Goal: Task Accomplishment & Management: Manage account settings

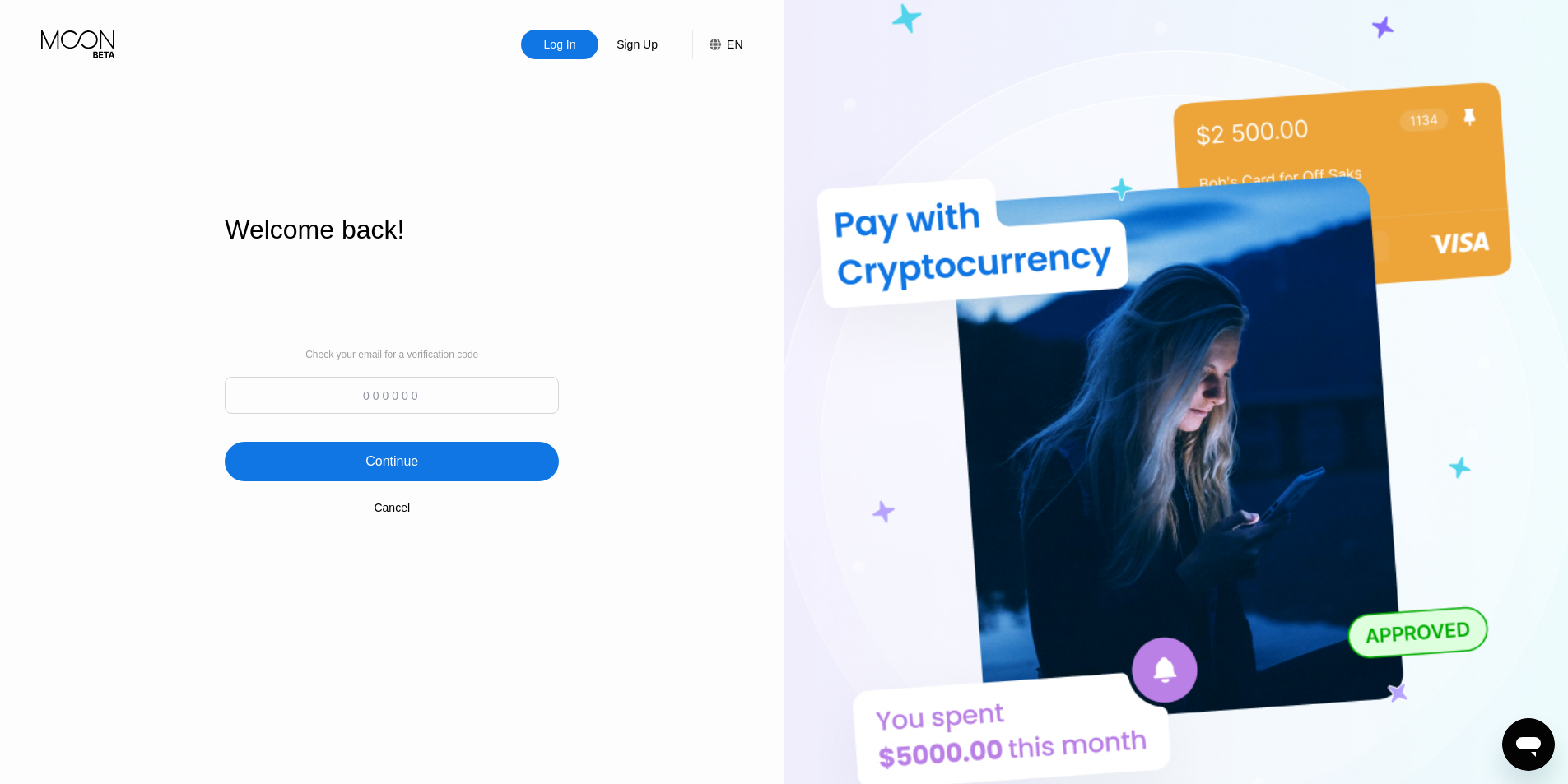
click at [421, 388] on input at bounding box center [391, 396] width 334 height 37
paste input "937421"
type input "937421"
click at [431, 477] on div "Continue" at bounding box center [391, 461] width 334 height 39
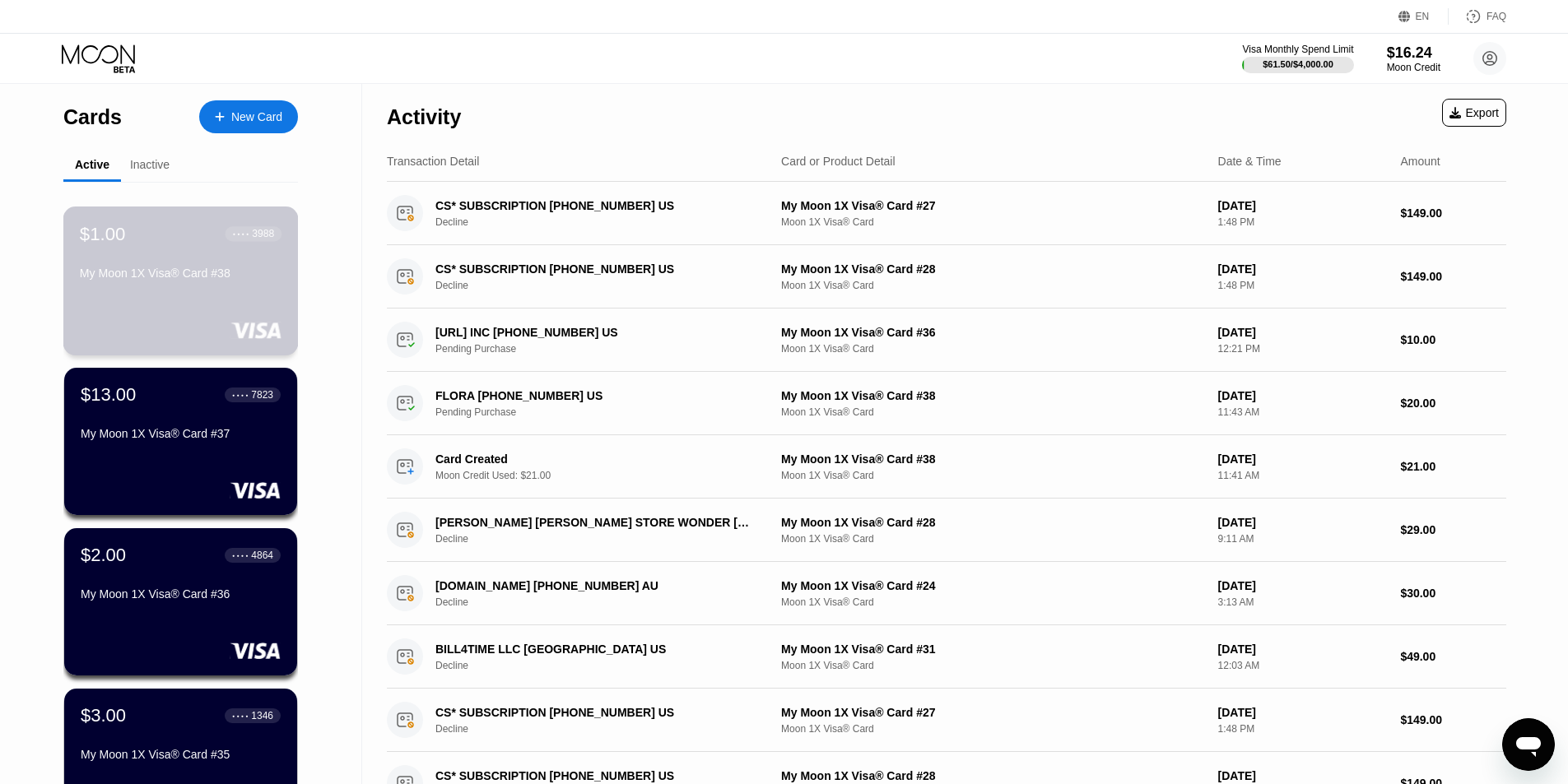
click at [219, 301] on div "$1.00 ● ● ● ● 3988 My Moon 1X Visa® Card #38" at bounding box center [181, 281] width 235 height 149
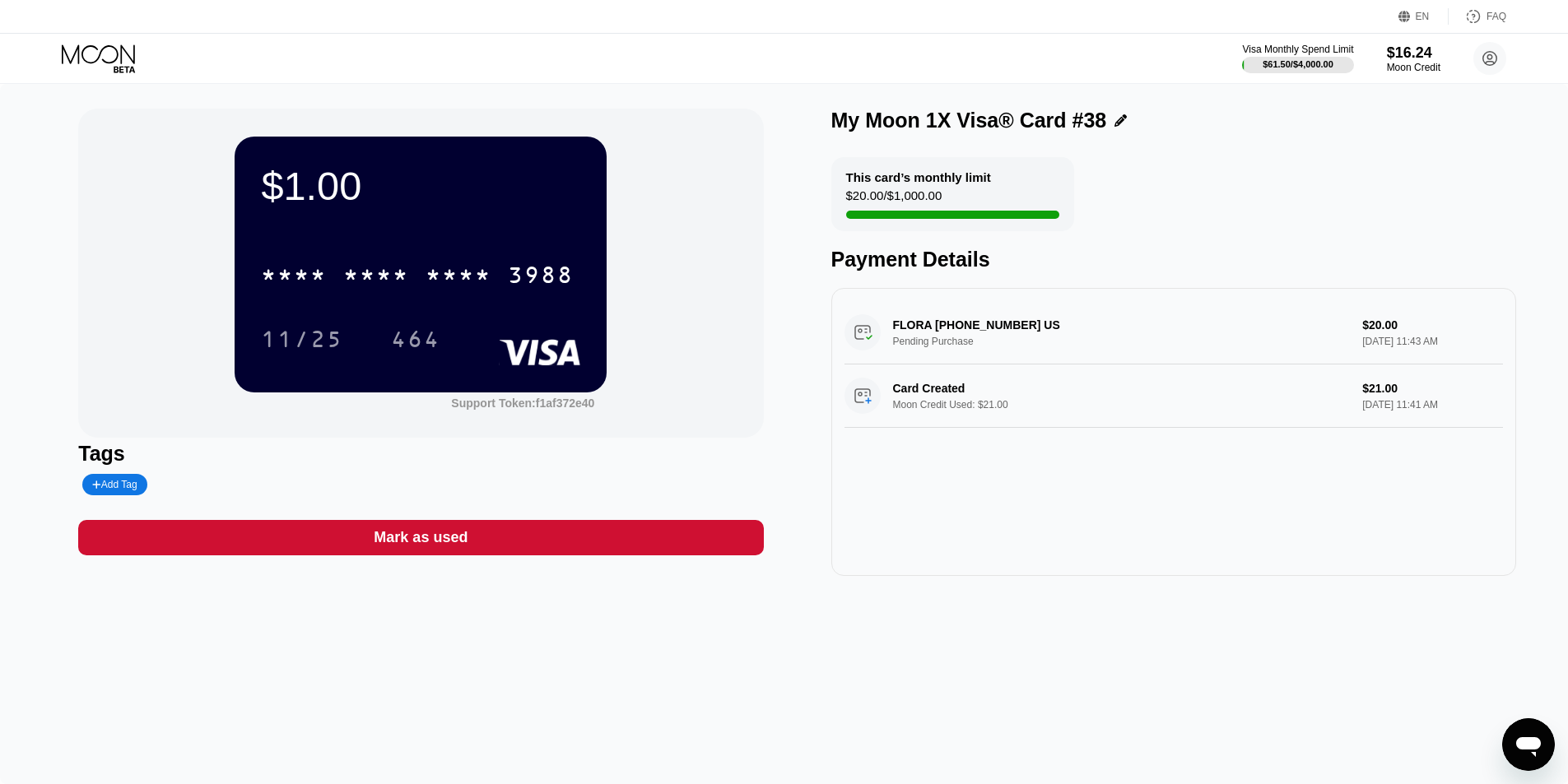
click at [99, 53] on icon at bounding box center [98, 53] width 73 height 19
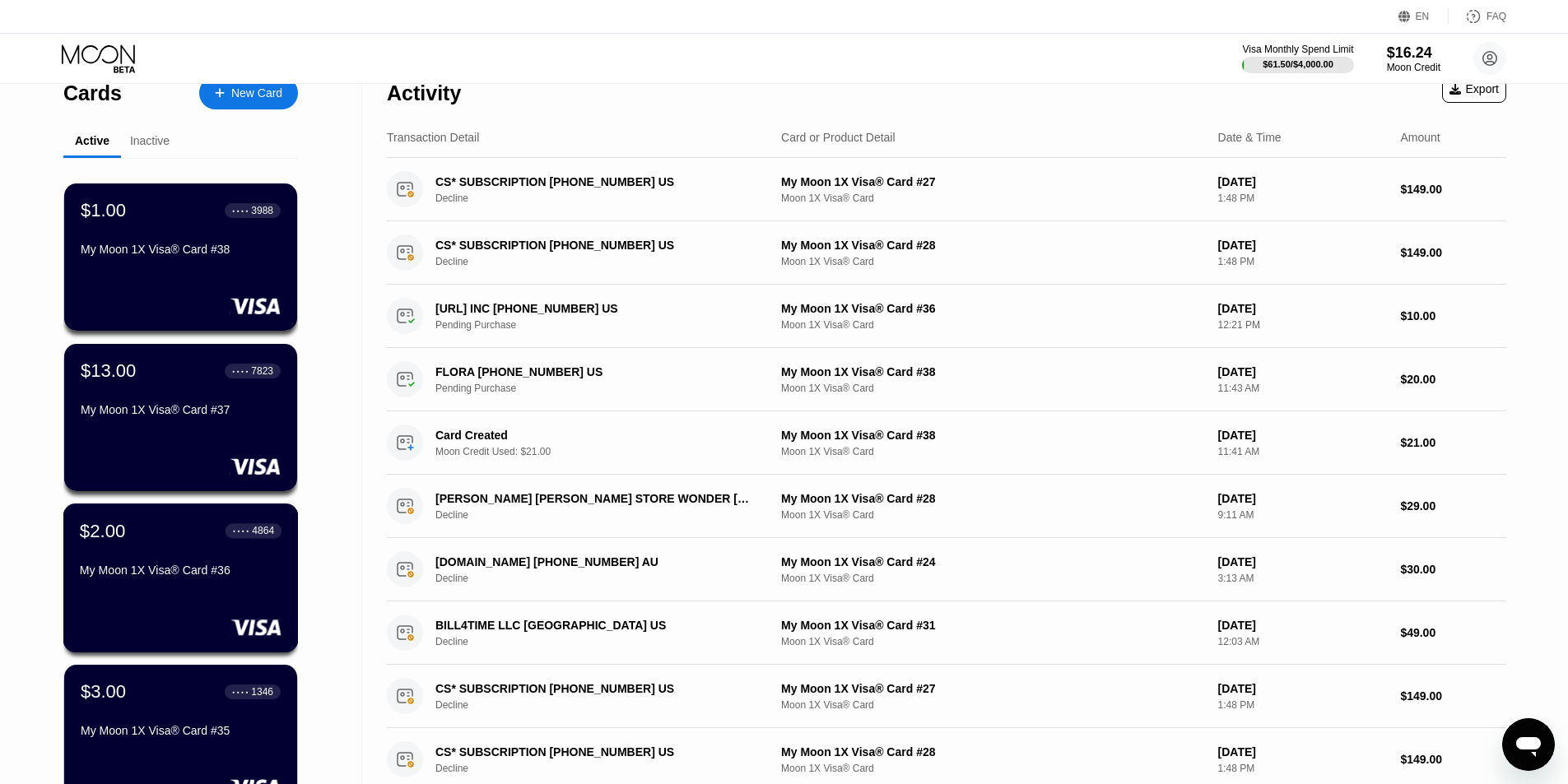
scroll to position [82, 0]
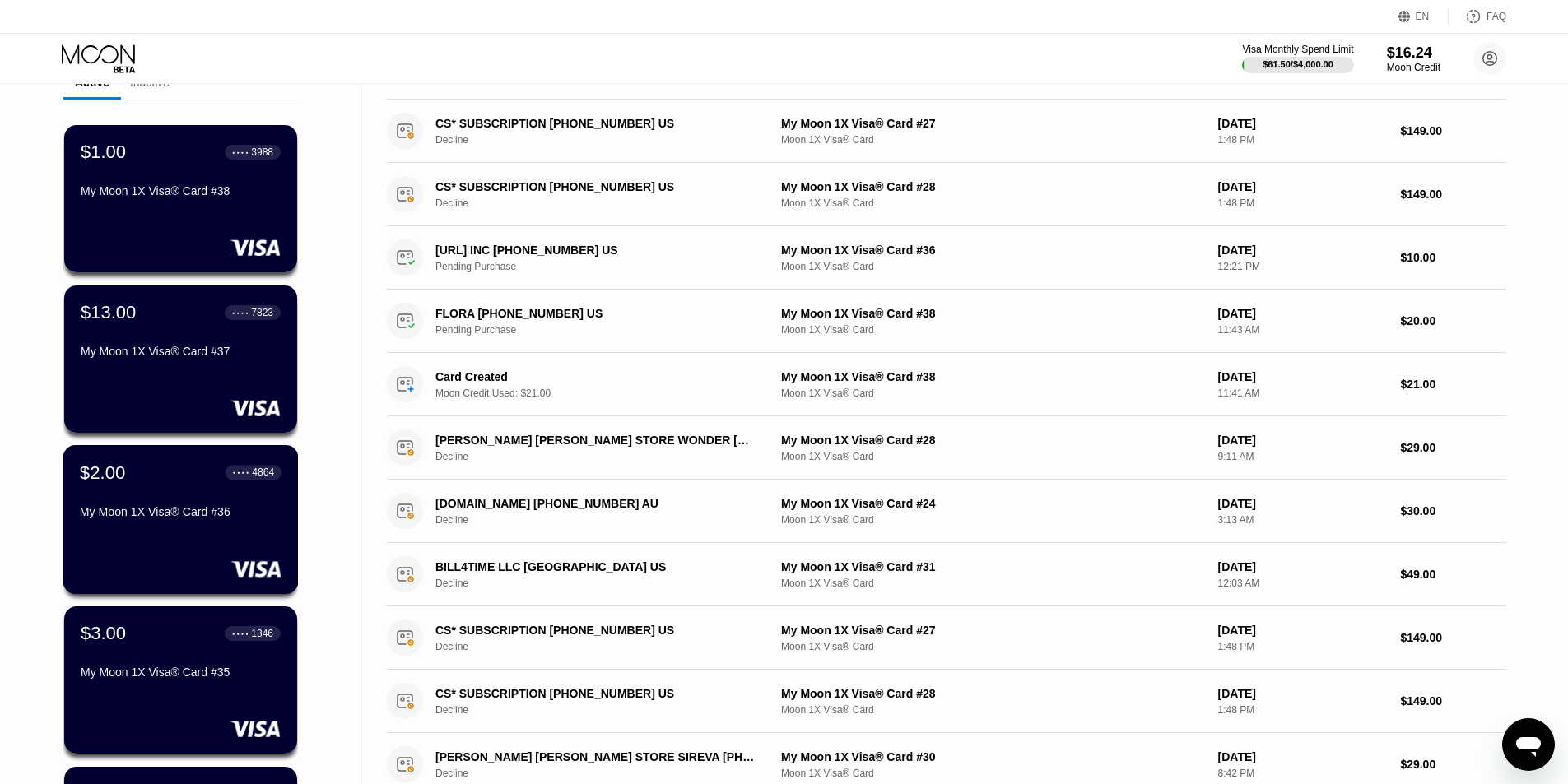
click at [180, 532] on div "$2.00 ● ● ● ● 4864 My Moon 1X Visa® Card #36" at bounding box center [181, 519] width 235 height 149
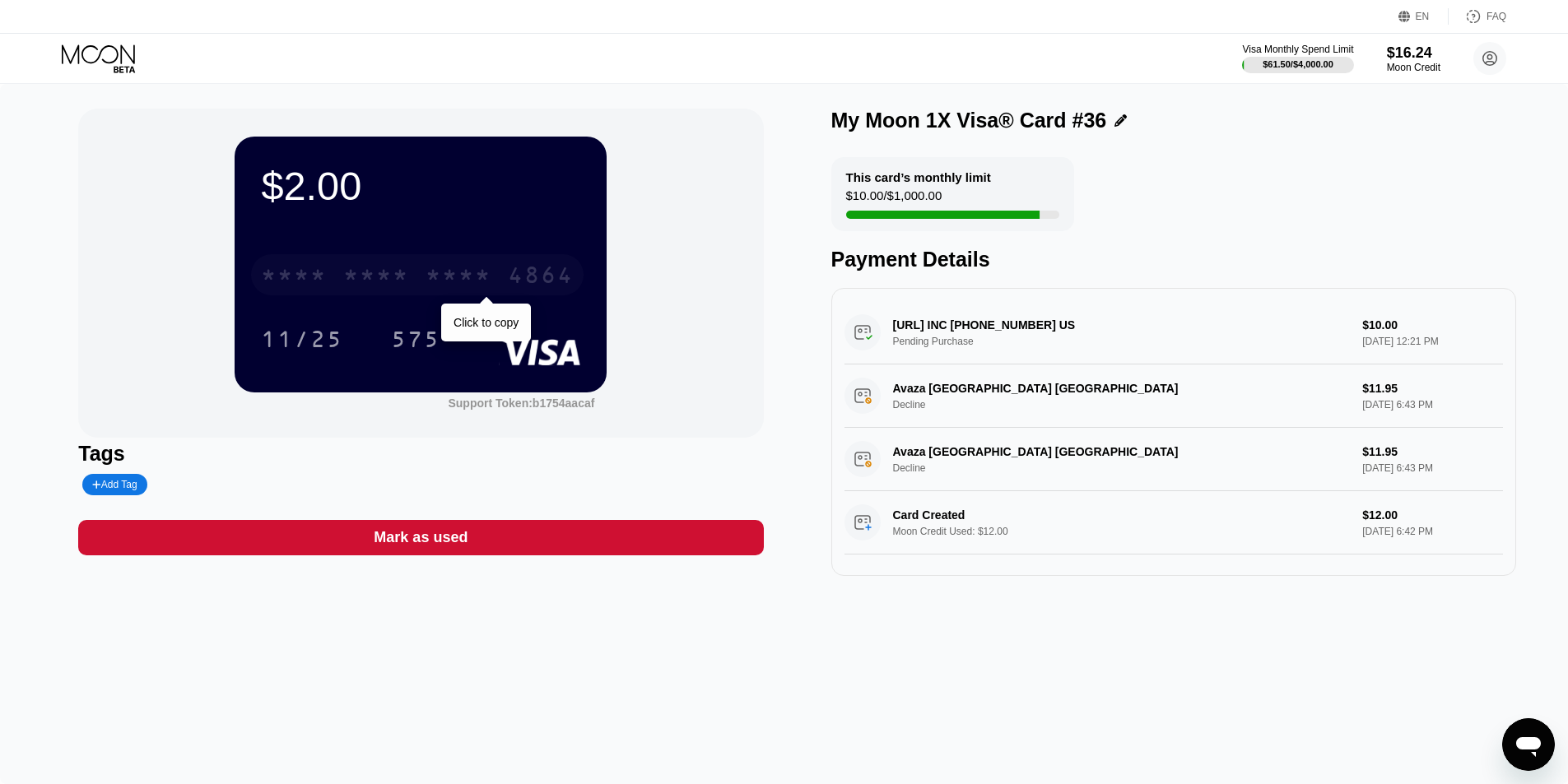
click at [394, 274] on div "* * * *" at bounding box center [376, 277] width 66 height 27
